Goal: Task Accomplishment & Management: Manage account settings

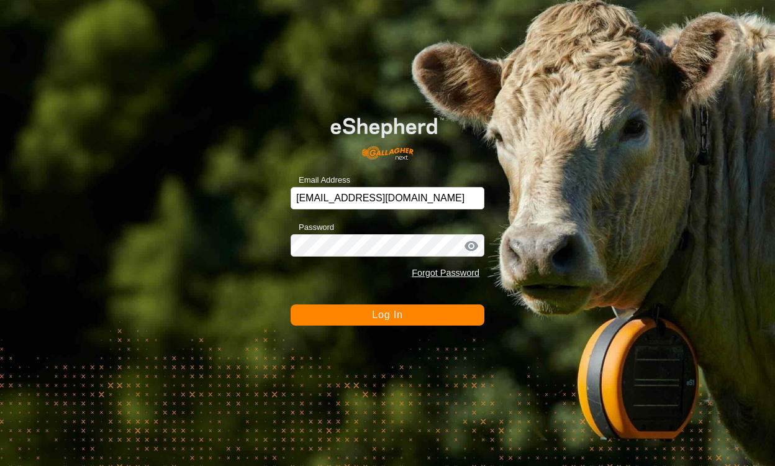
click at [422, 311] on button "Log In" at bounding box center [388, 314] width 194 height 21
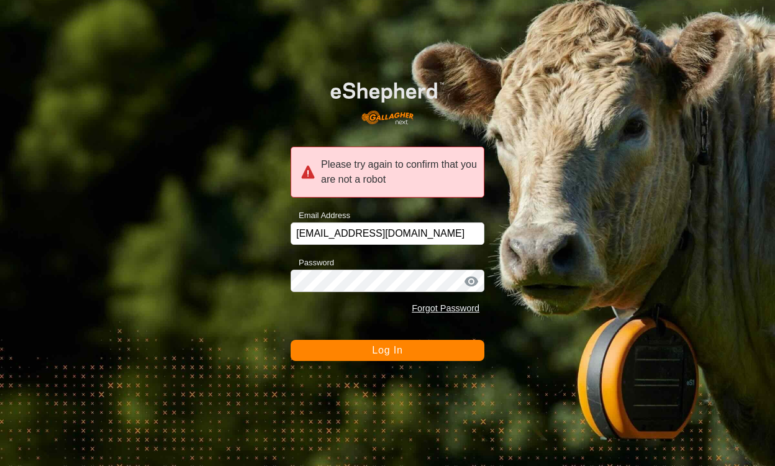
click at [384, 345] on span "Log In" at bounding box center [387, 350] width 30 height 11
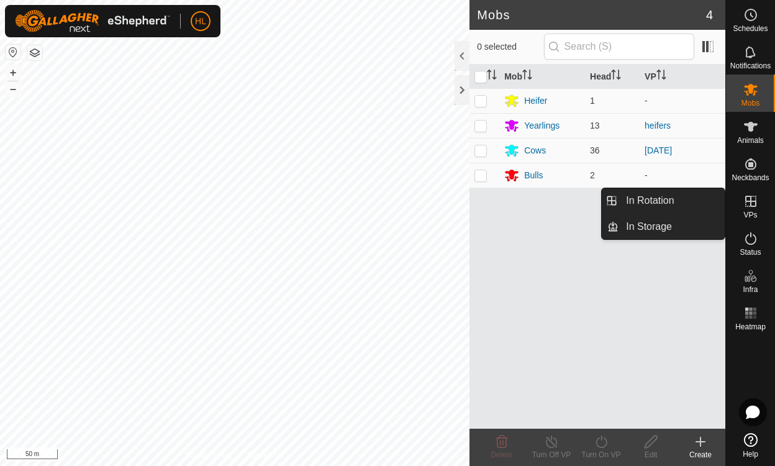
click at [746, 206] on icon at bounding box center [750, 201] width 15 height 15
click at [675, 196] on link "In Rotation" at bounding box center [671, 200] width 106 height 25
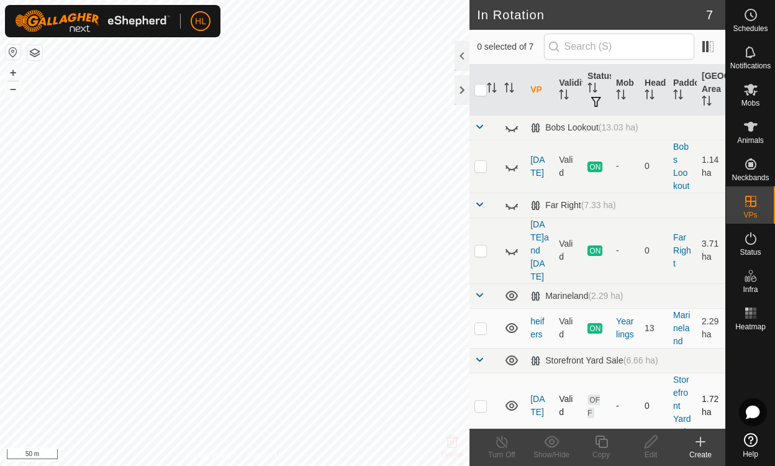
click at [512, 398] on icon at bounding box center [511, 405] width 15 height 15
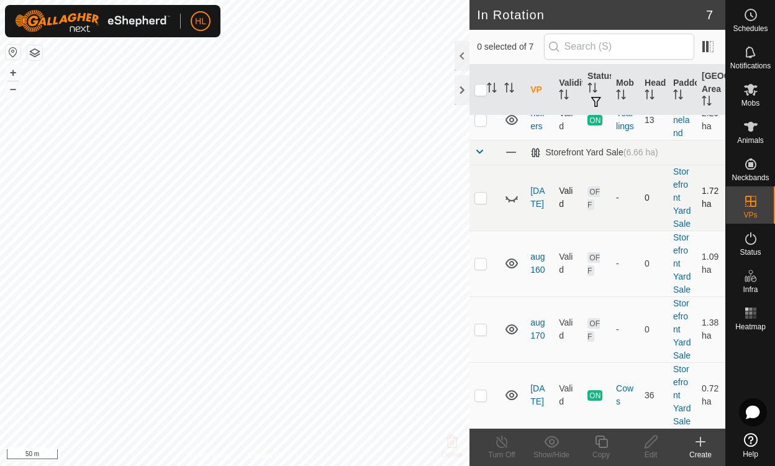
scroll to position [233, 0]
click at [481, 324] on p-checkbox at bounding box center [480, 329] width 12 height 10
click at [513, 322] on icon at bounding box center [511, 329] width 15 height 15
click at [484, 324] on p-checkbox at bounding box center [480, 329] width 12 height 10
checkbox input "false"
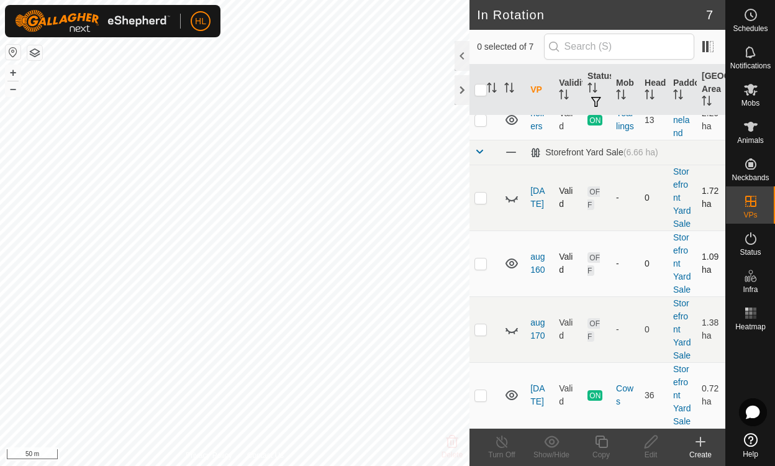
click at [513, 258] on icon at bounding box center [511, 263] width 12 height 10
